Goal: Find specific page/section: Find specific page/section

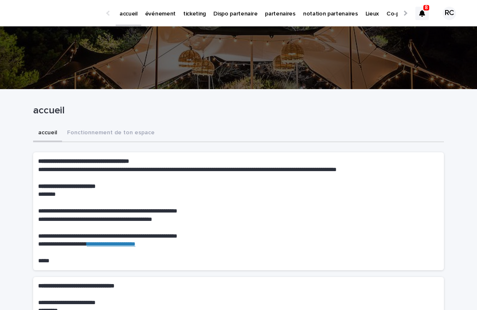
click at [152, 16] on p "événement" at bounding box center [160, 9] width 31 height 18
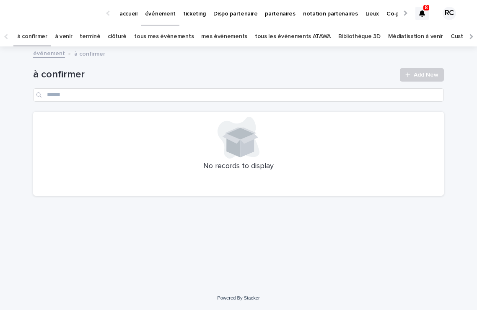
click at [264, 43] on link "tous les événements ATAWA" at bounding box center [293, 37] width 76 height 20
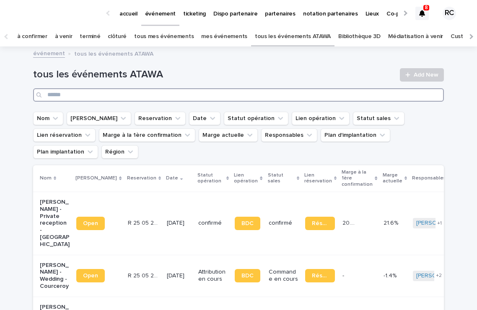
click at [289, 98] on input "Search" at bounding box center [238, 94] width 411 height 13
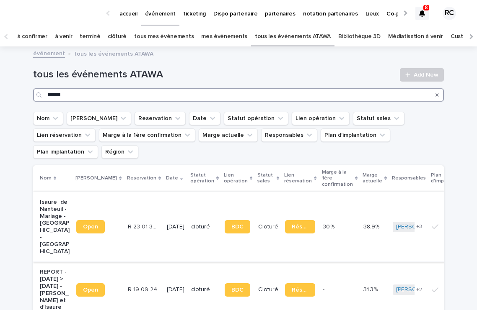
type input "******"
click at [85, 224] on span "Open" at bounding box center [90, 227] width 15 height 6
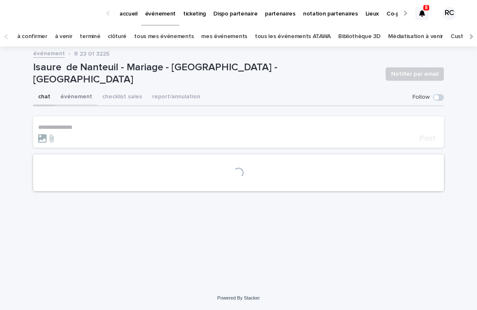
click at [78, 96] on button "événement" at bounding box center [76, 98] width 42 height 18
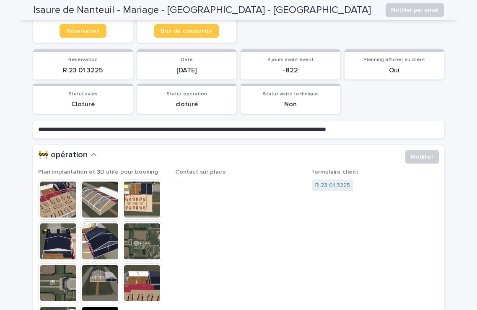
scroll to position [34, 0]
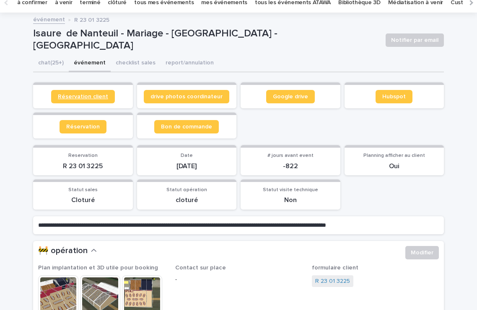
click at [91, 96] on span "Réservation client" at bounding box center [83, 97] width 50 height 6
click at [67, 297] on img at bounding box center [58, 296] width 40 height 40
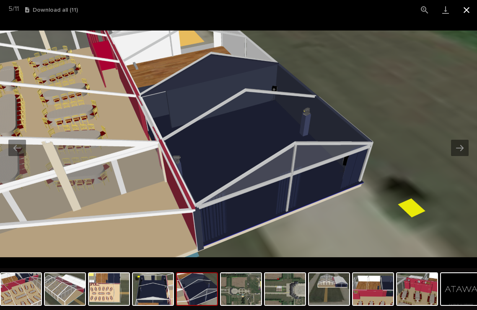
click at [467, 9] on button "Close gallery" at bounding box center [466, 10] width 21 height 20
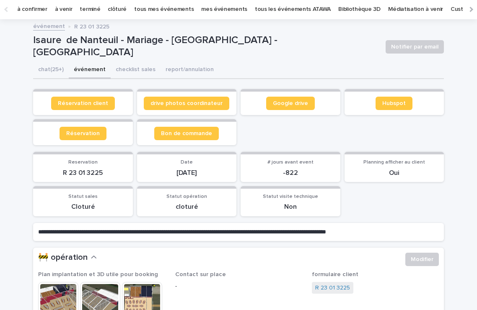
scroll to position [59, 0]
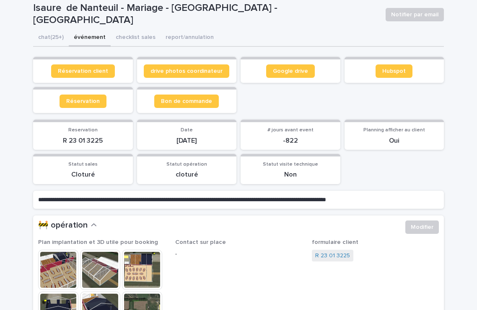
click at [65, 268] on img at bounding box center [58, 270] width 40 height 40
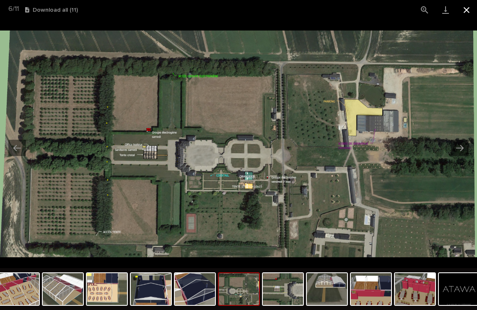
click at [464, 8] on button "Close gallery" at bounding box center [466, 10] width 21 height 20
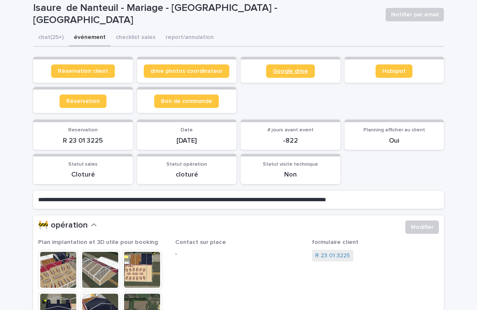
click at [296, 68] on span "Google drive" at bounding box center [290, 71] width 35 height 6
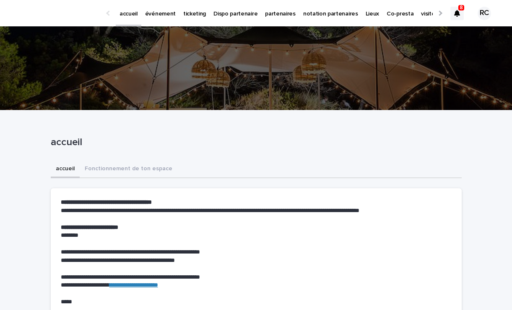
click at [165, 12] on p "événement" at bounding box center [160, 9] width 31 height 18
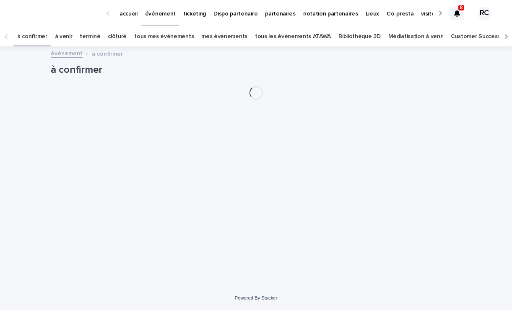
click at [125, 14] on p "accueil" at bounding box center [128, 9] width 18 height 18
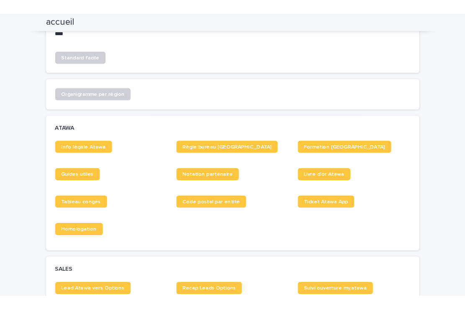
scroll to position [398, 0]
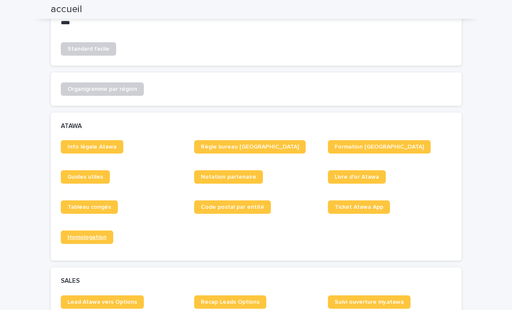
click at [93, 233] on link "Homologation" at bounding box center [87, 237] width 52 height 13
